Goal: Task Accomplishment & Management: Manage account settings

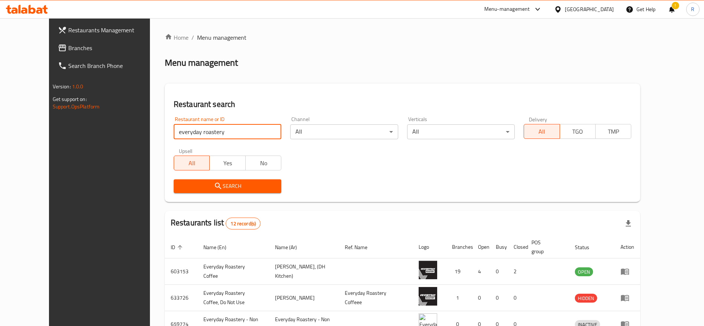
click button "Search" at bounding box center [228, 186] width 108 height 14
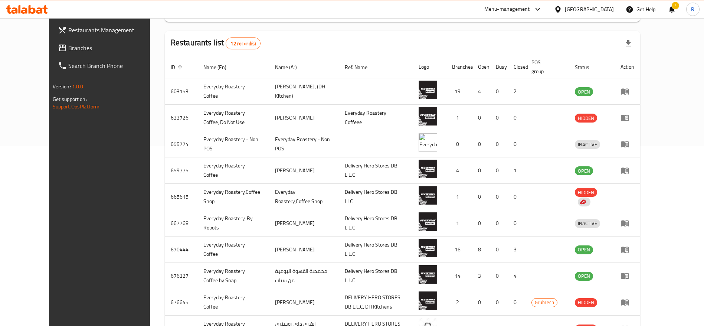
scroll to position [175, 0]
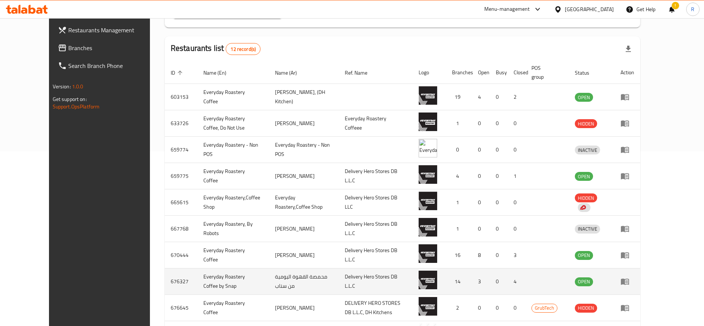
click at [629, 281] on icon "enhanced table" at bounding box center [625, 282] width 8 height 6
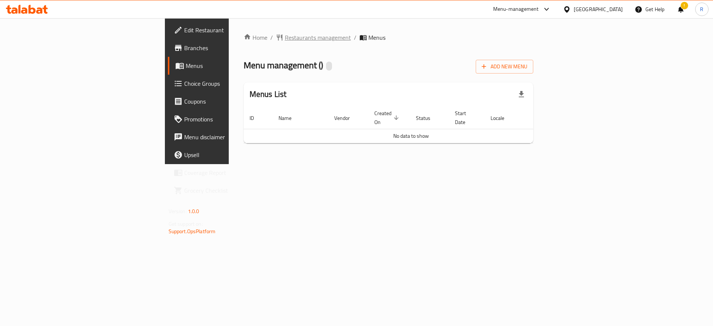
click at [285, 36] on span "Restaurants management" at bounding box center [318, 37] width 66 height 9
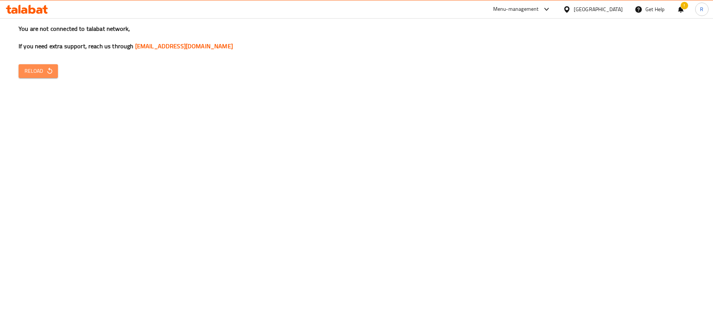
click at [32, 77] on button "Reload" at bounding box center [38, 71] width 39 height 14
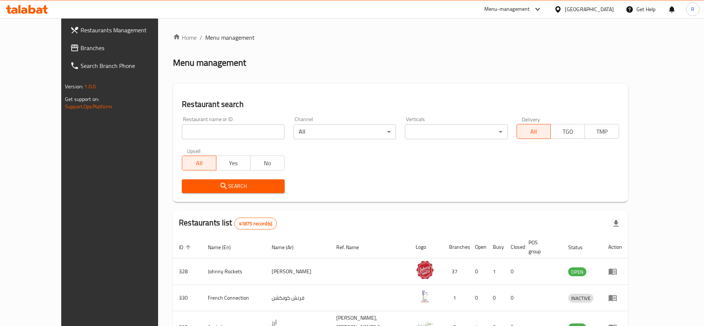
click at [202, 127] on input "search" at bounding box center [233, 131] width 102 height 15
type input "everyday roastery"
click button "Search" at bounding box center [233, 186] width 102 height 14
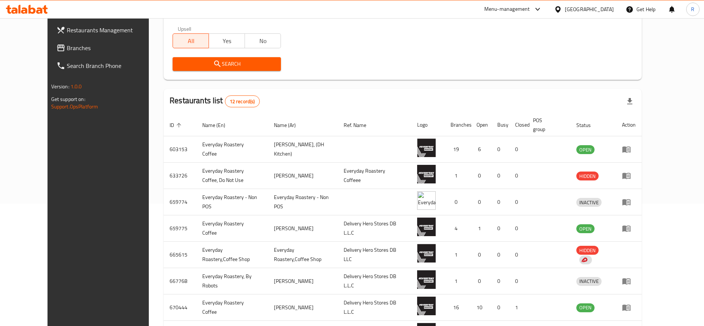
scroll to position [124, 0]
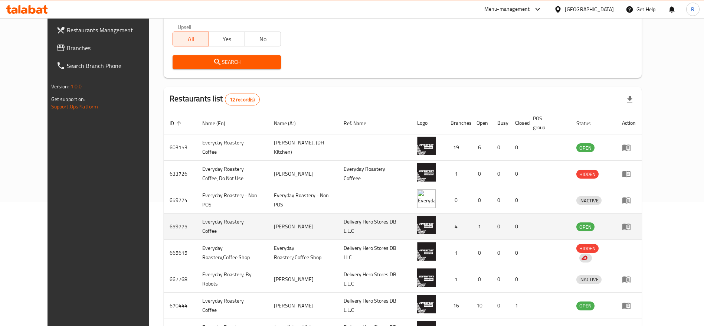
click at [631, 225] on icon "enhanced table" at bounding box center [626, 226] width 9 height 9
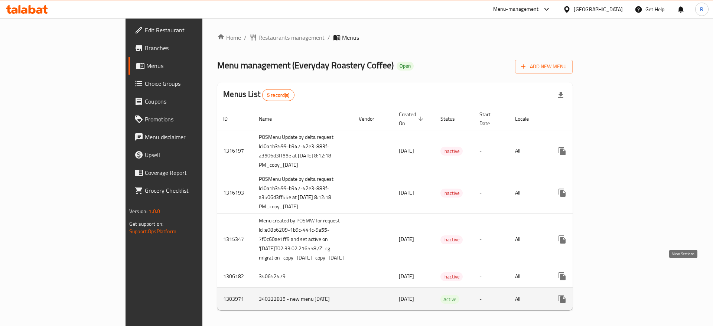
click at [620, 294] on icon "enhanced table" at bounding box center [615, 298] width 9 height 9
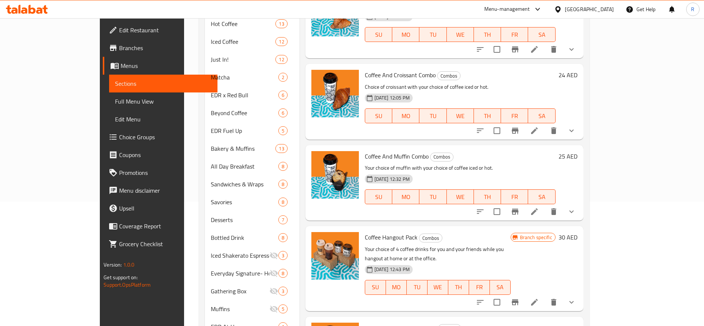
scroll to position [281, 0]
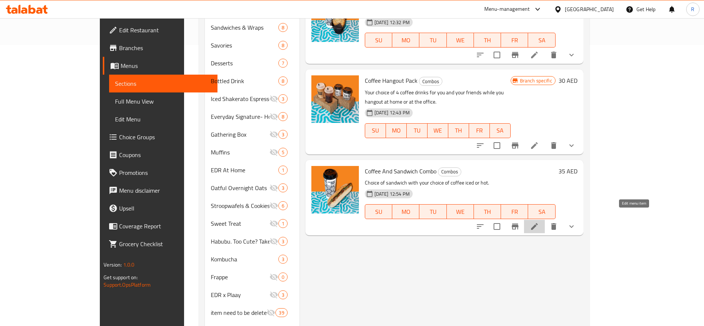
click at [539, 222] on icon at bounding box center [534, 226] width 9 height 9
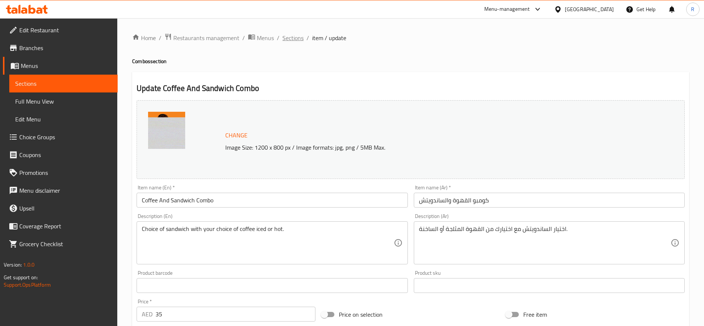
click at [290, 38] on span "Sections" at bounding box center [293, 37] width 21 height 9
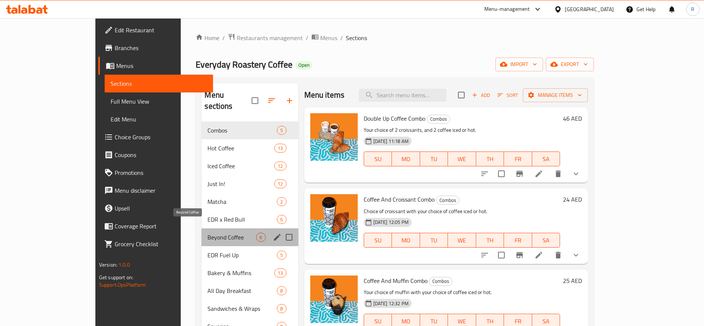
click at [208, 233] on span "Beyond Coffee" at bounding box center [232, 237] width 49 height 9
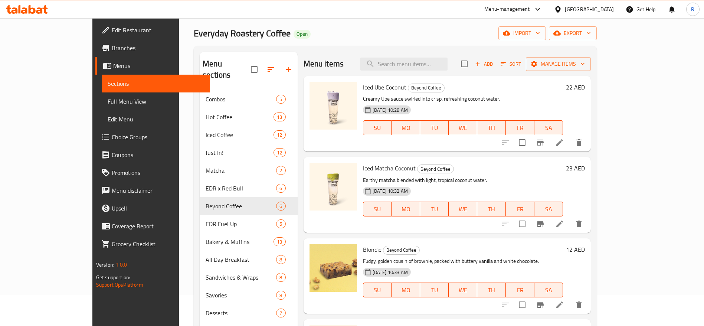
scroll to position [32, 0]
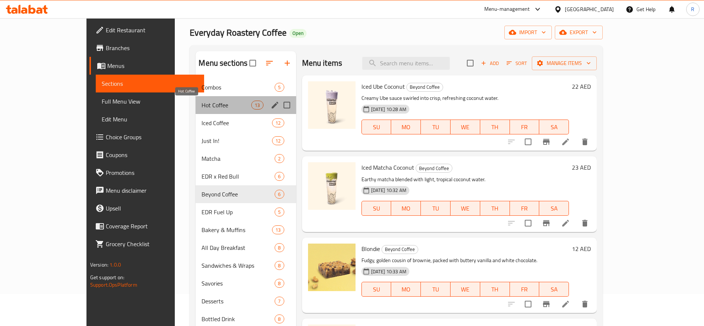
click at [213, 108] on span "Hot Coffee" at bounding box center [227, 105] width 50 height 9
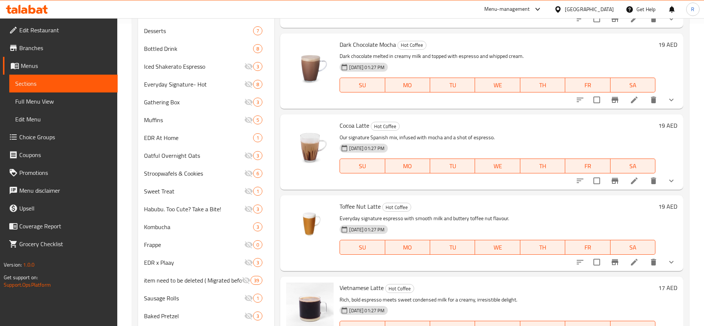
scroll to position [361, 0]
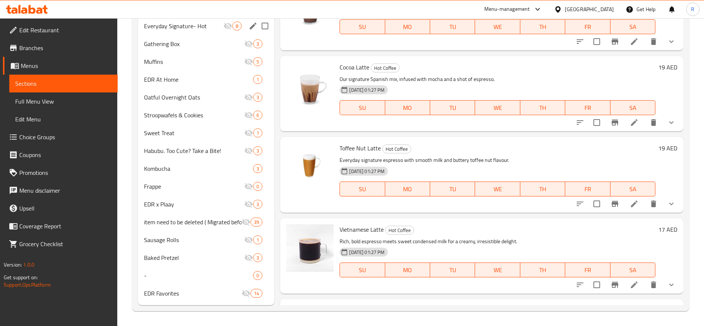
click at [186, 27] on span "Everyday Signature- Hot" at bounding box center [183, 26] width 79 height 9
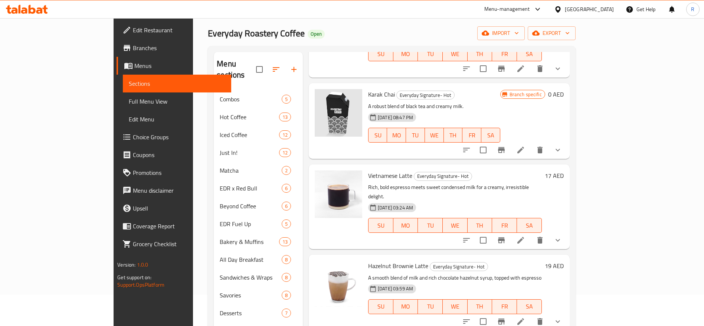
scroll to position [23, 0]
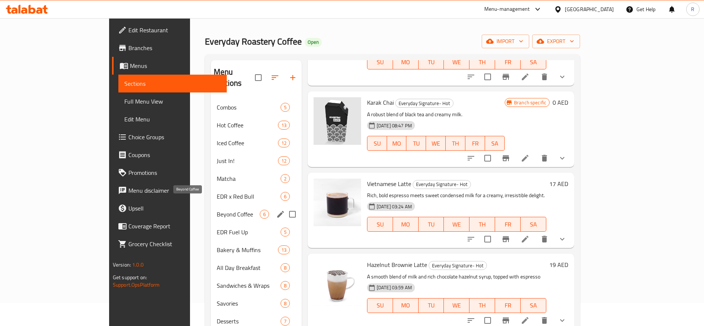
click at [217, 210] on span "Beyond Coffee" at bounding box center [238, 214] width 43 height 9
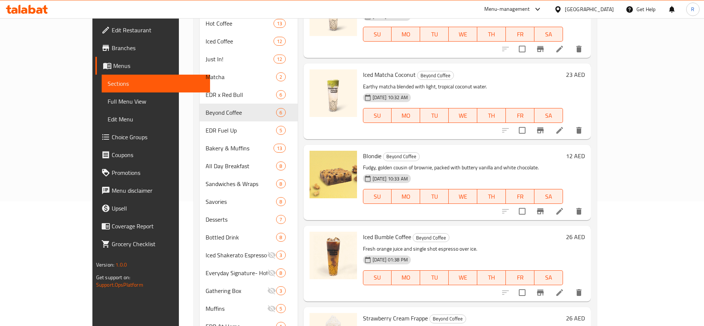
scroll to position [127, 0]
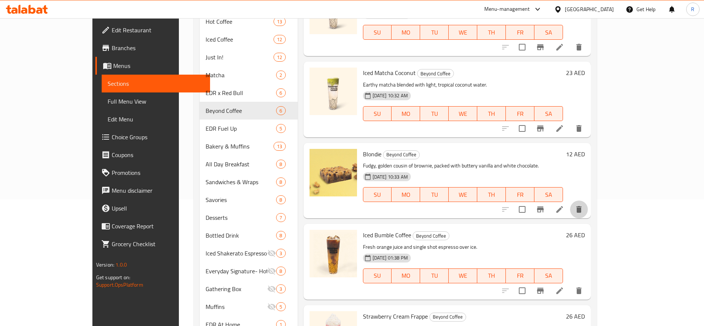
click at [584, 206] on icon "delete" at bounding box center [579, 209] width 9 height 9
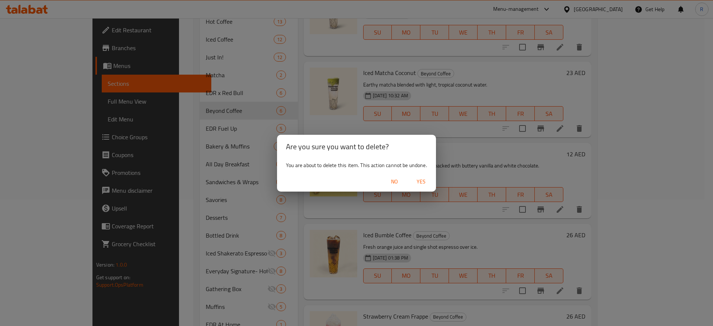
click at [417, 181] on span "Yes" at bounding box center [421, 181] width 18 height 9
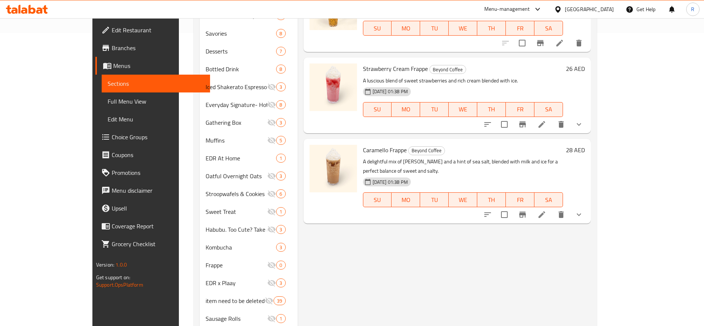
scroll to position [301, 0]
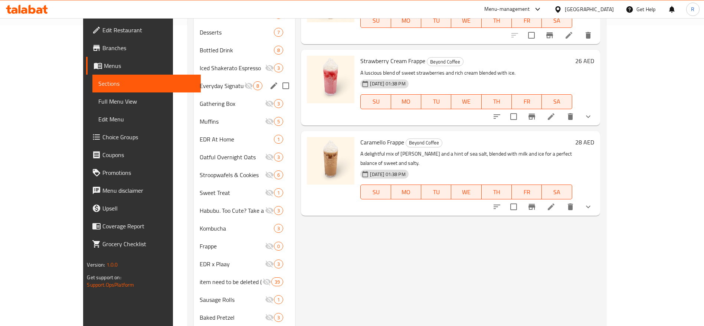
click at [200, 82] on span "Everyday Signature- Hot" at bounding box center [222, 85] width 45 height 9
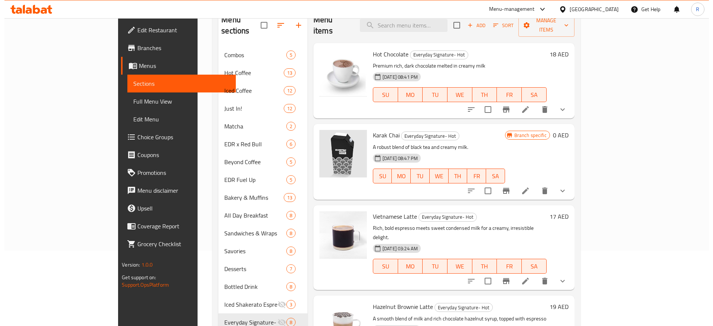
scroll to position [22, 0]
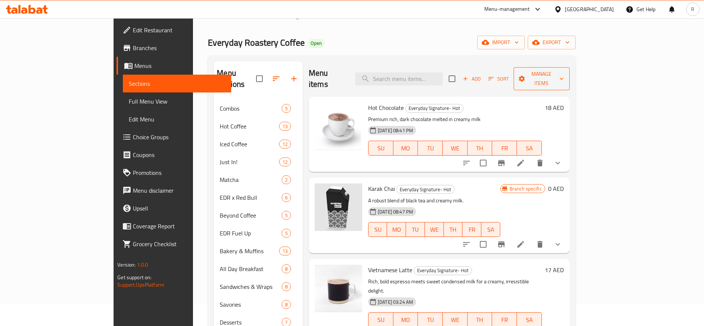
click at [564, 73] on span "Manage items" at bounding box center [542, 78] width 44 height 19
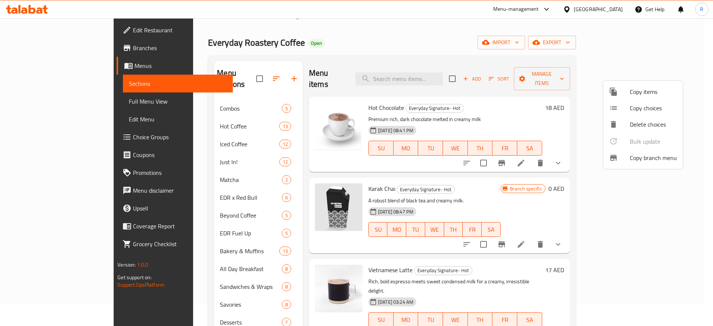
click at [641, 90] on span "Copy items" at bounding box center [653, 91] width 47 height 9
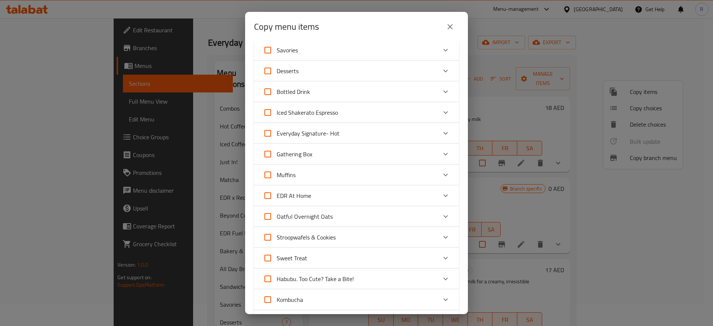
scroll to position [260, 0]
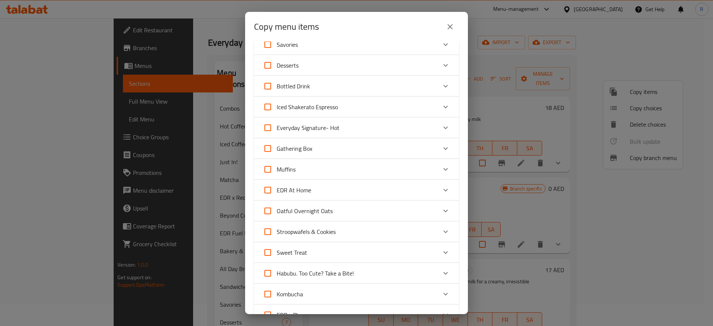
click at [408, 127] on div "Everyday Signature- Hot" at bounding box center [350, 128] width 174 height 18
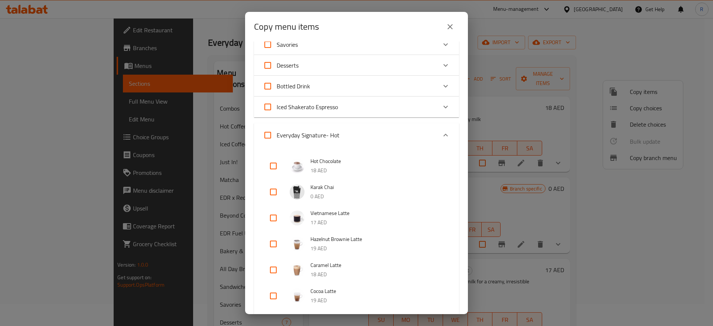
click at [274, 167] on input "checkbox" at bounding box center [273, 166] width 18 height 18
checkbox input "true"
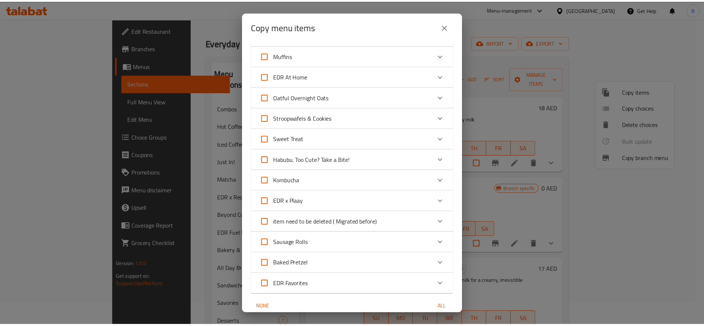
scroll to position [701, 0]
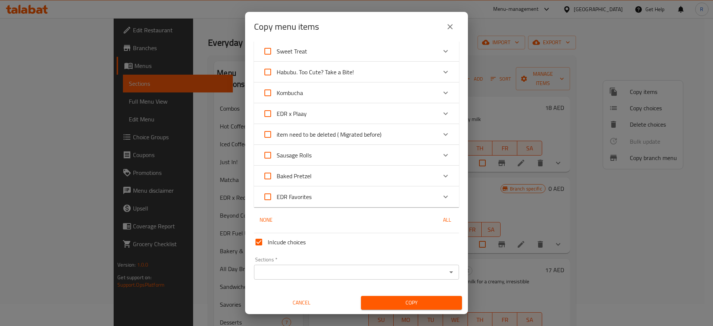
click at [410, 269] on input "Sections   *" at bounding box center [350, 272] width 188 height 10
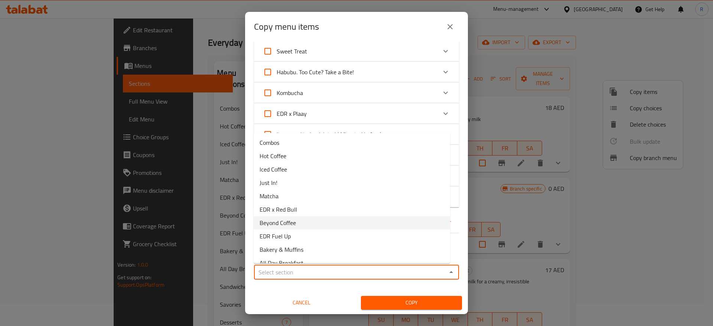
click at [329, 221] on li "Beyond Coffee" at bounding box center [352, 222] width 196 height 13
type input "Beyond Coffee"
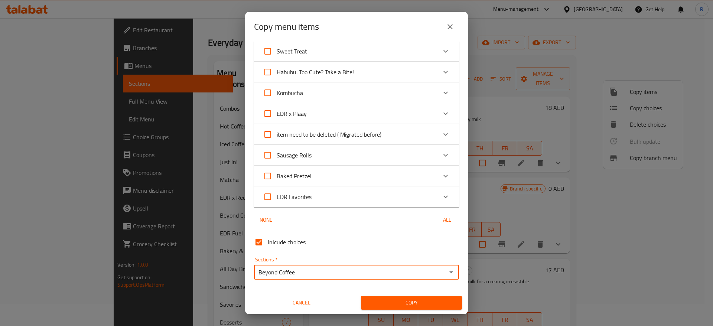
click at [406, 303] on span "Copy" at bounding box center [411, 302] width 89 height 9
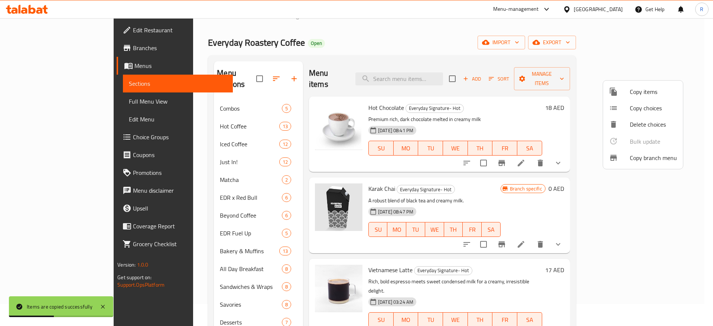
click at [214, 197] on div at bounding box center [356, 163] width 713 height 326
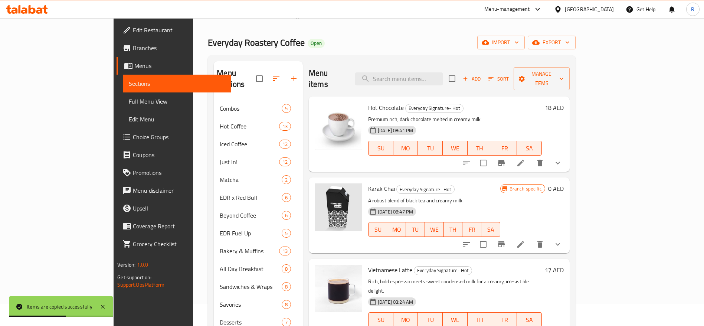
click at [222, 206] on div "Beyond Coffee 6" at bounding box center [258, 215] width 89 height 18
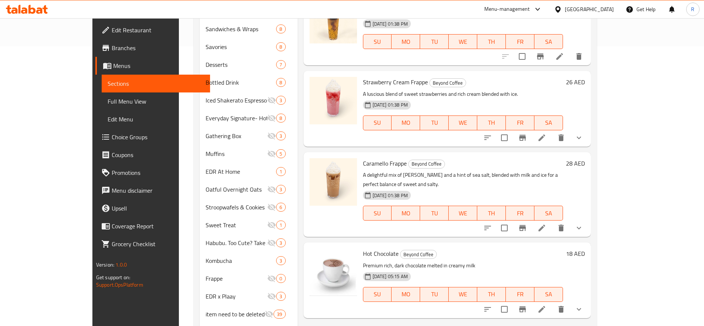
scroll to position [278, 0]
